Goal: Check status: Check status

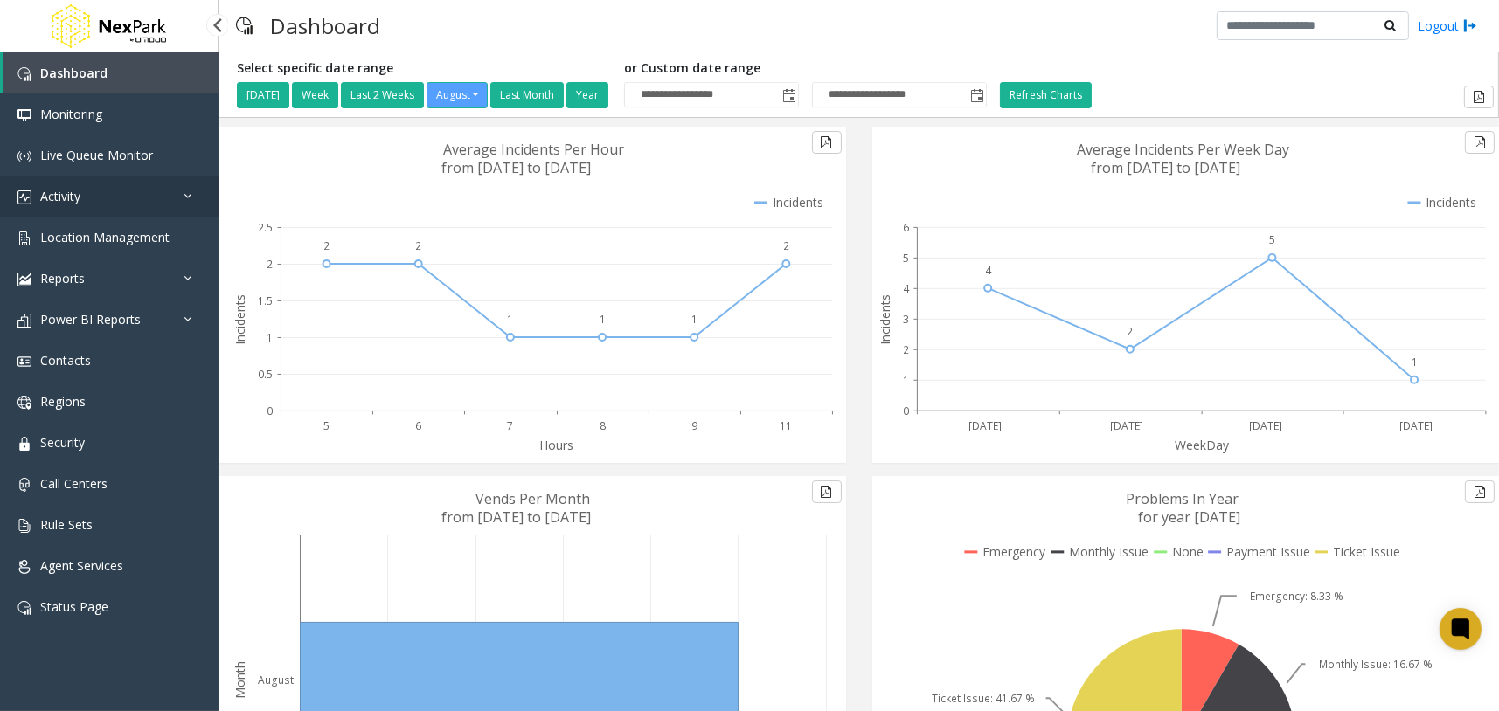
click at [161, 199] on link "Activity" at bounding box center [109, 196] width 218 height 41
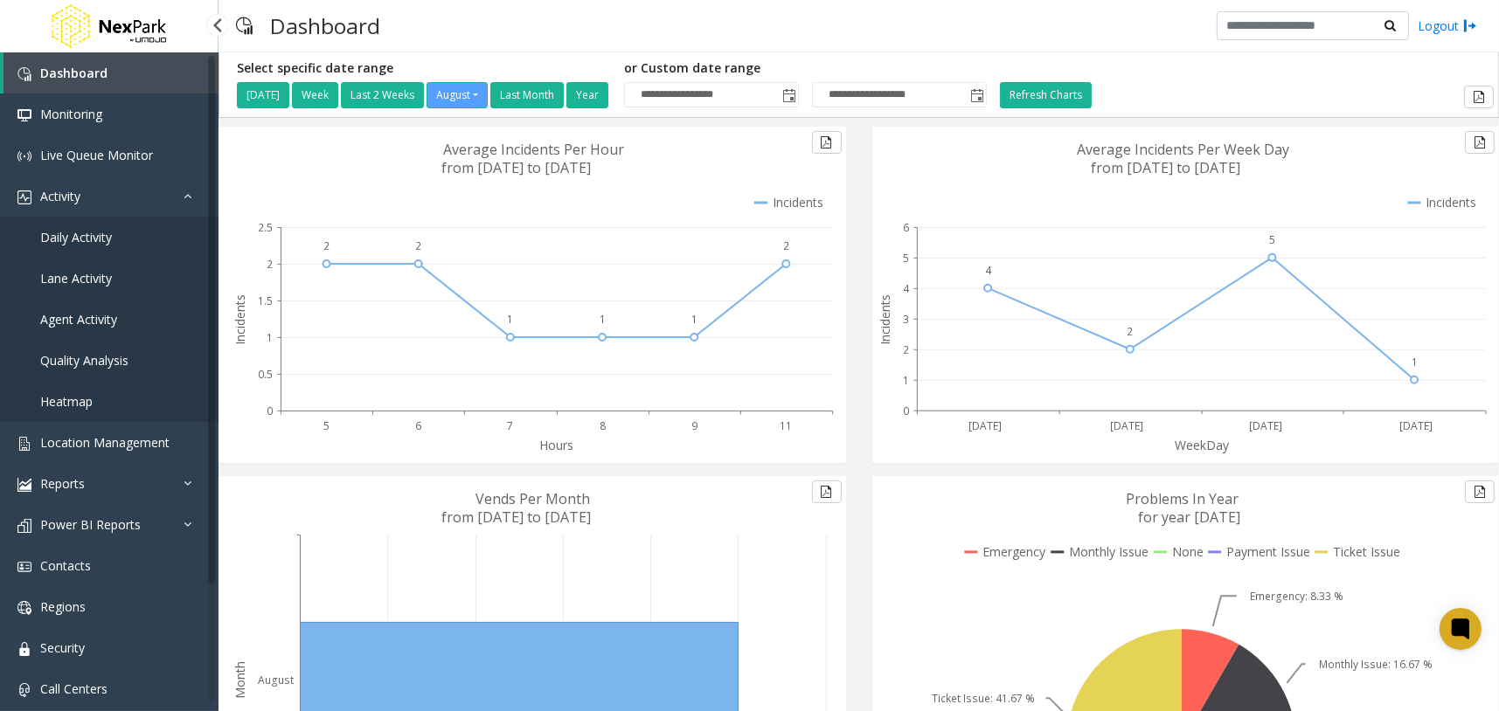
click at [89, 235] on span "Daily Activity" at bounding box center [76, 237] width 72 height 17
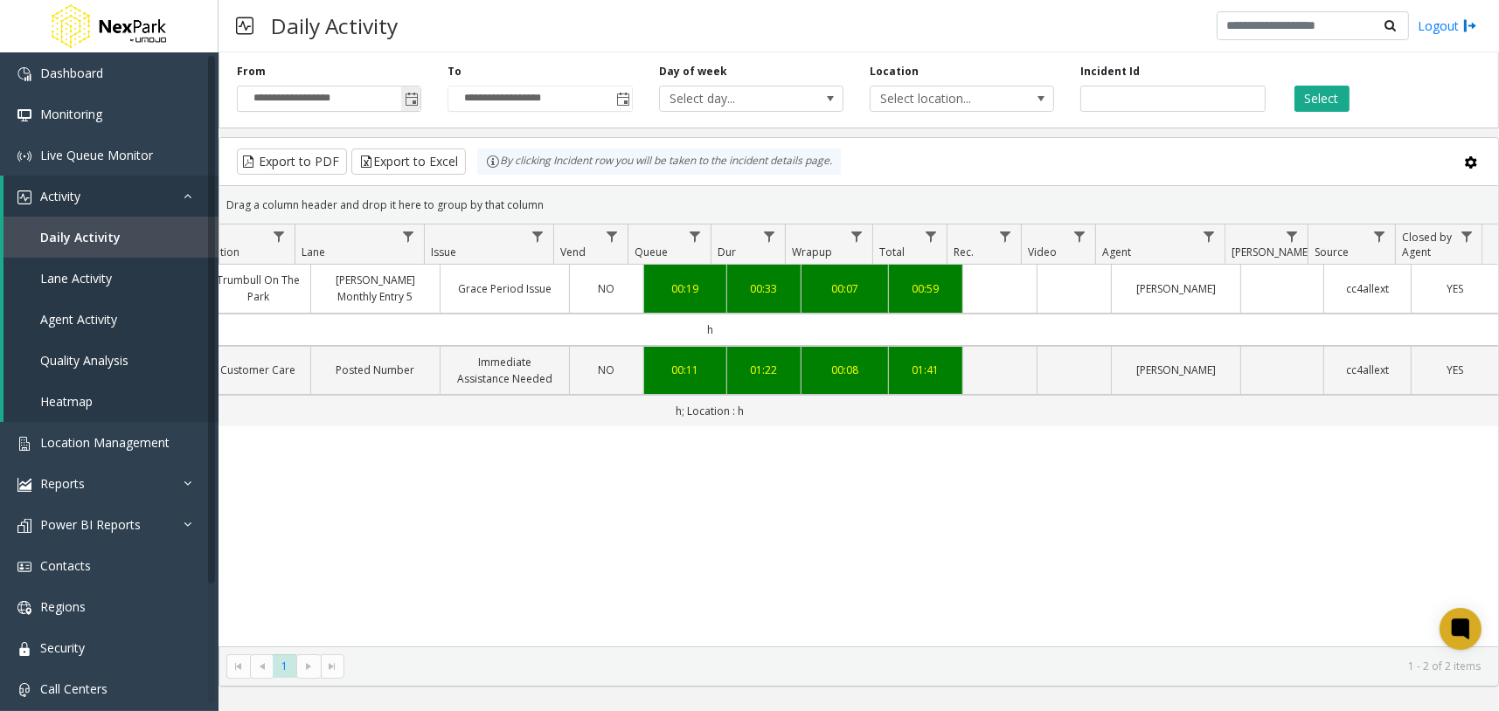
click at [414, 100] on span "Toggle popup" at bounding box center [412, 100] width 14 height 14
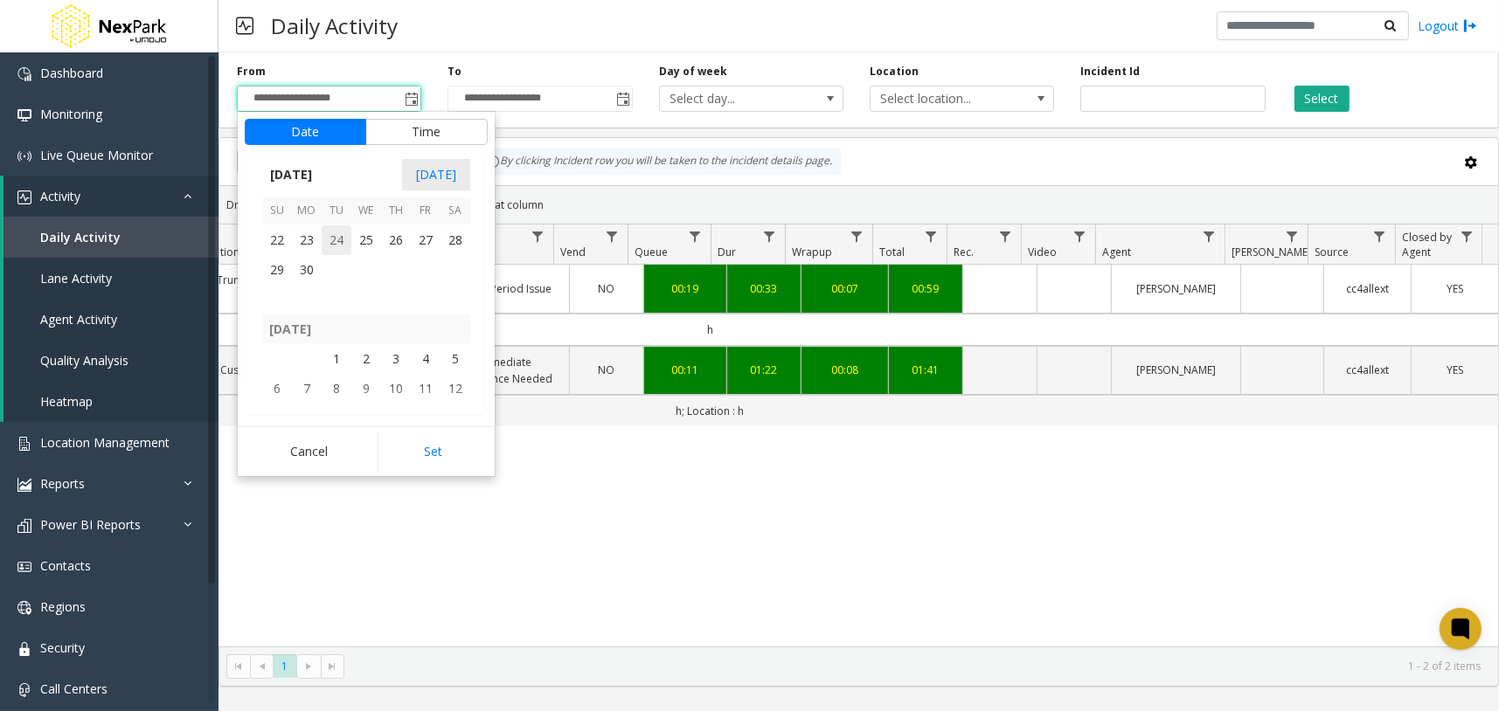
click at [335, 245] on span "24" at bounding box center [337, 240] width 30 height 30
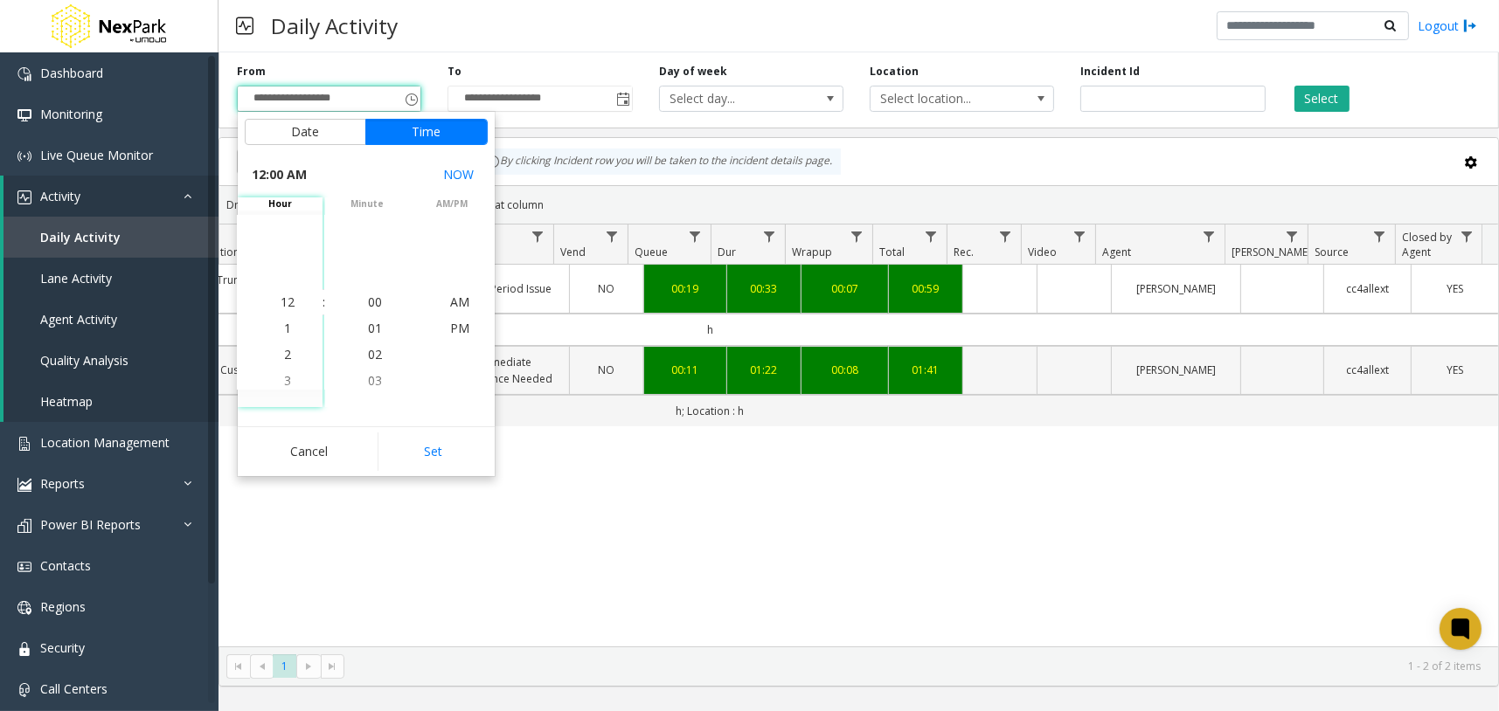
drag, startPoint x: 442, startPoint y: 444, endPoint x: 611, endPoint y: 389, distance: 177.4
click at [442, 445] on button "Set" at bounding box center [432, 452] width 110 height 38
type input "**********"
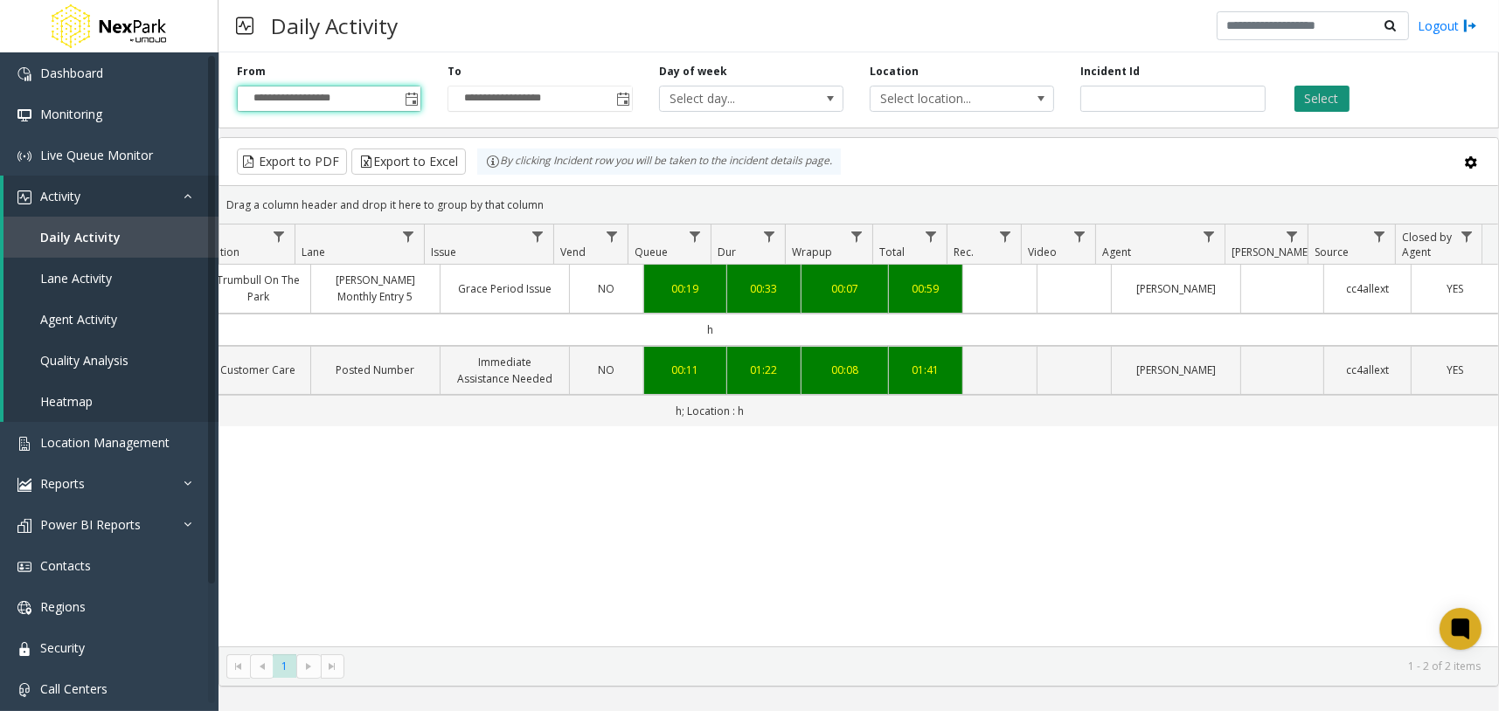
click at [1335, 101] on button "Select" at bounding box center [1321, 99] width 55 height 26
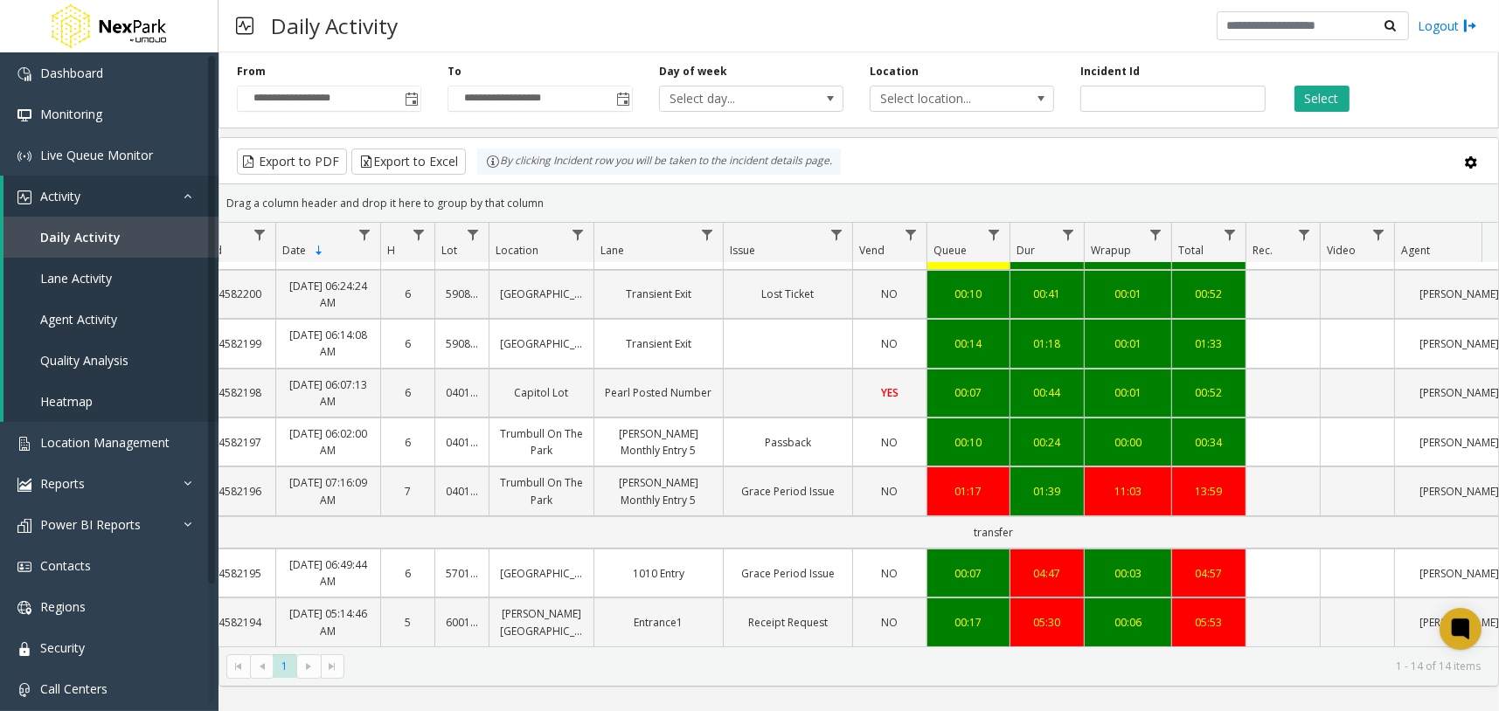
scroll to position [0, 42]
